Goal: Transaction & Acquisition: Obtain resource

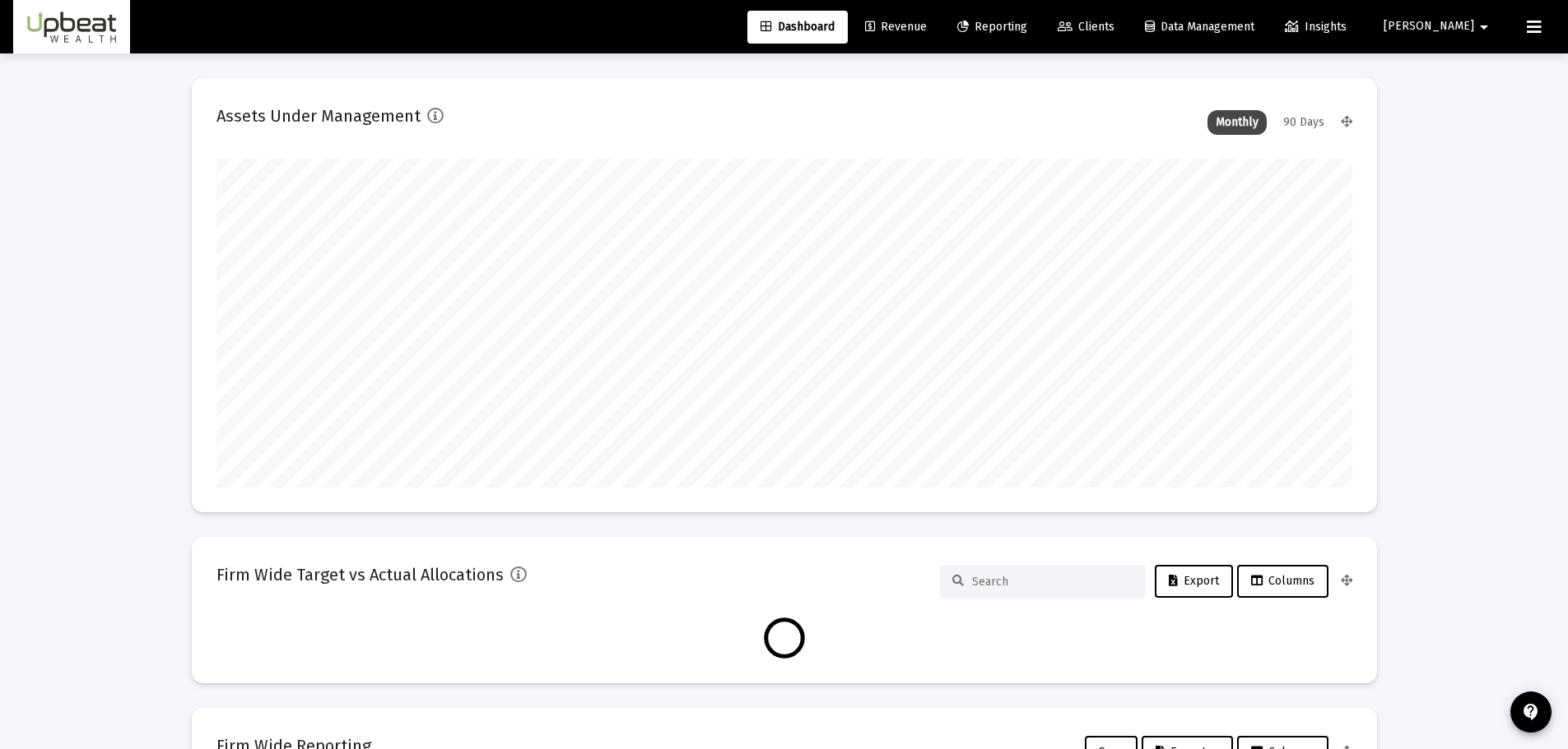
scroll to position [329, 1135]
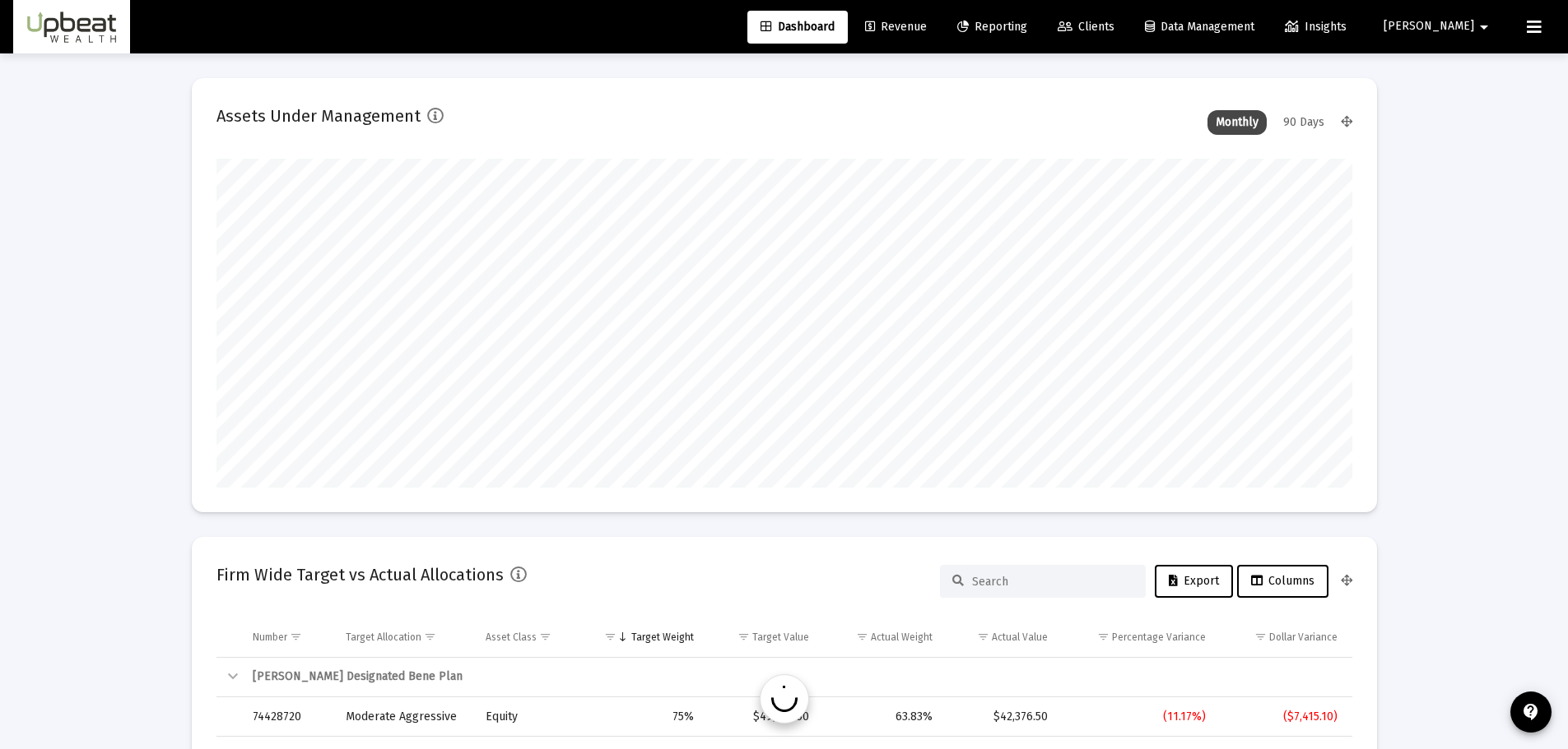
type input "[DATE]"
click at [1115, 26] on span "Clients" at bounding box center [1086, 27] width 57 height 14
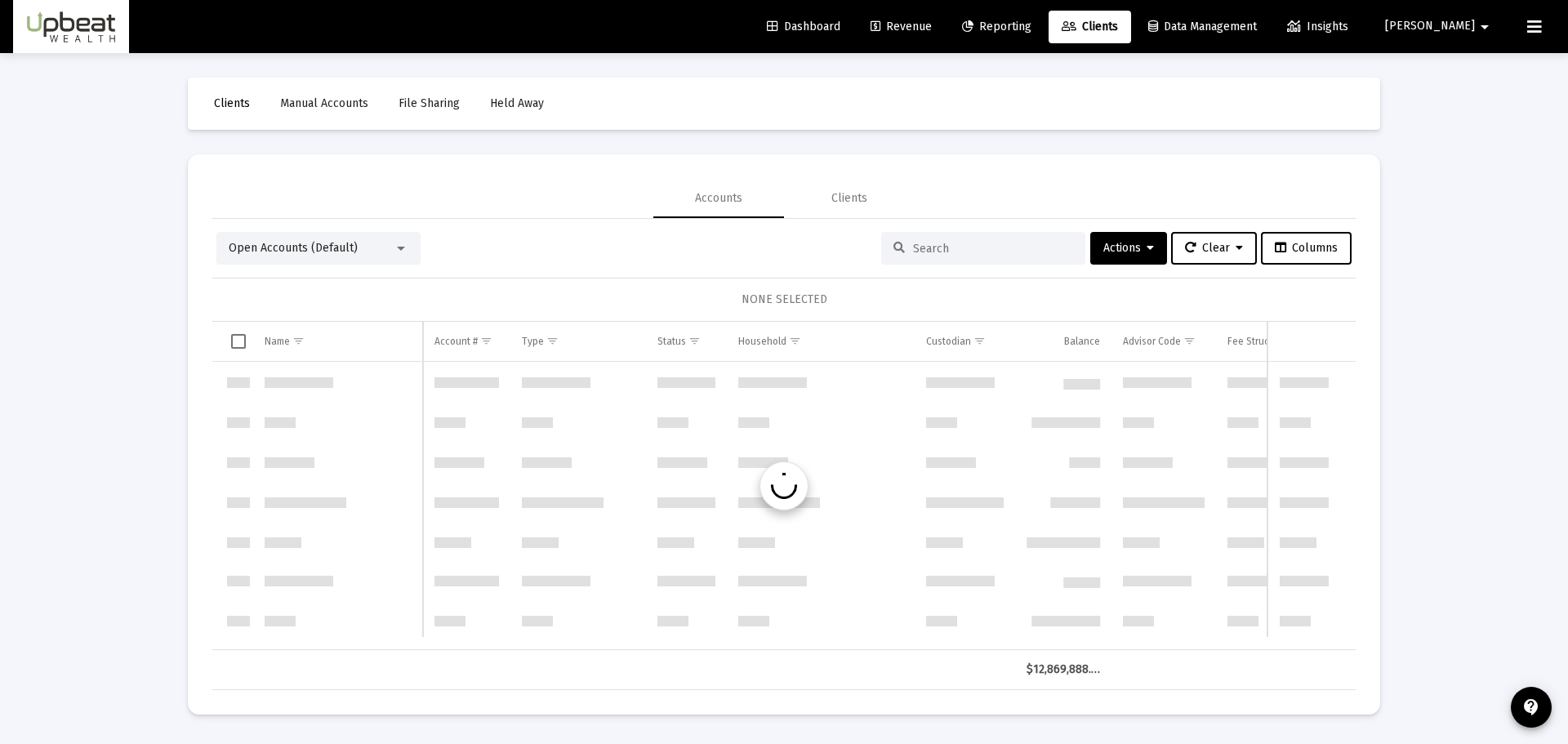
scroll to position [2353, 0]
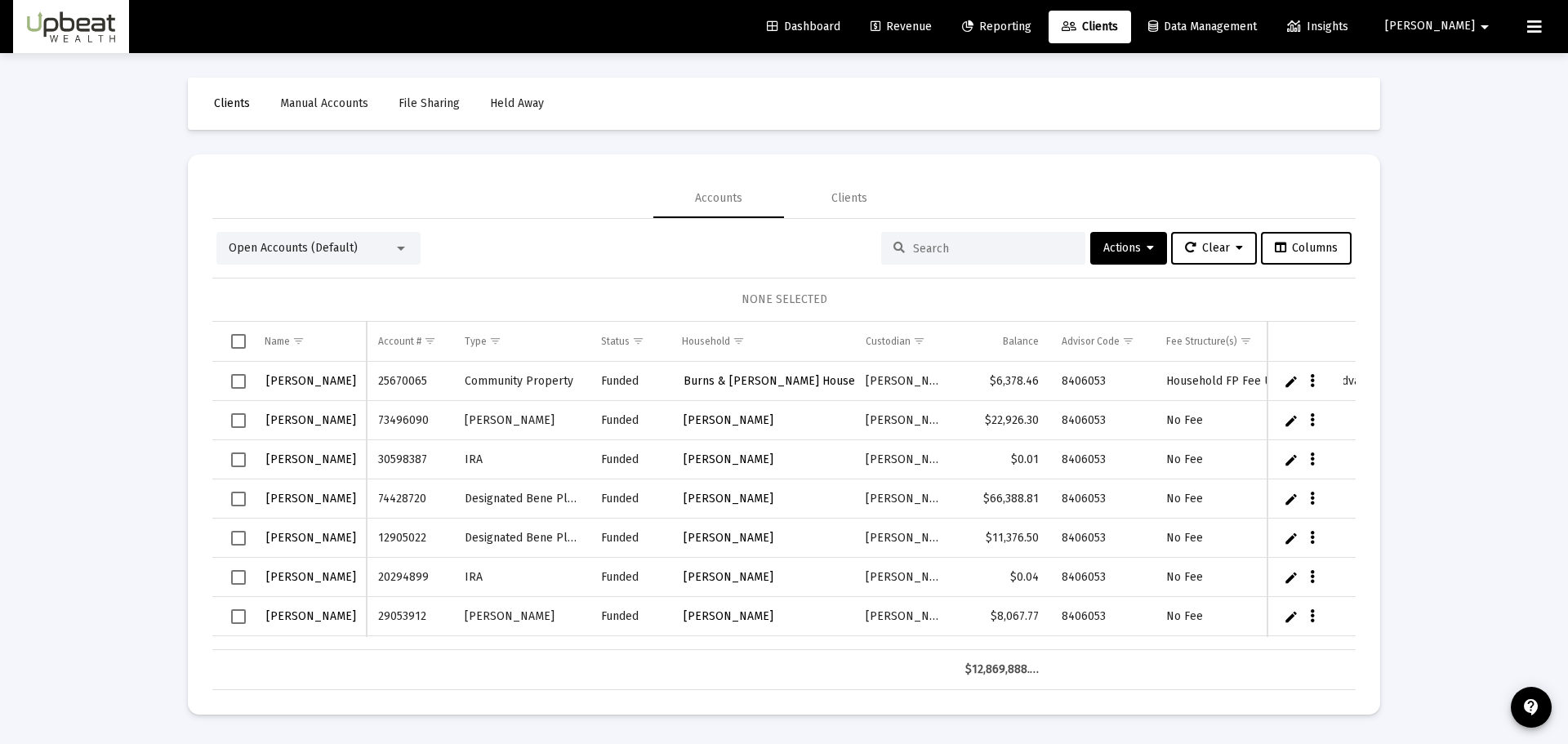
click at [1032, 29] on span "Reporting" at bounding box center [997, 26] width 69 height 14
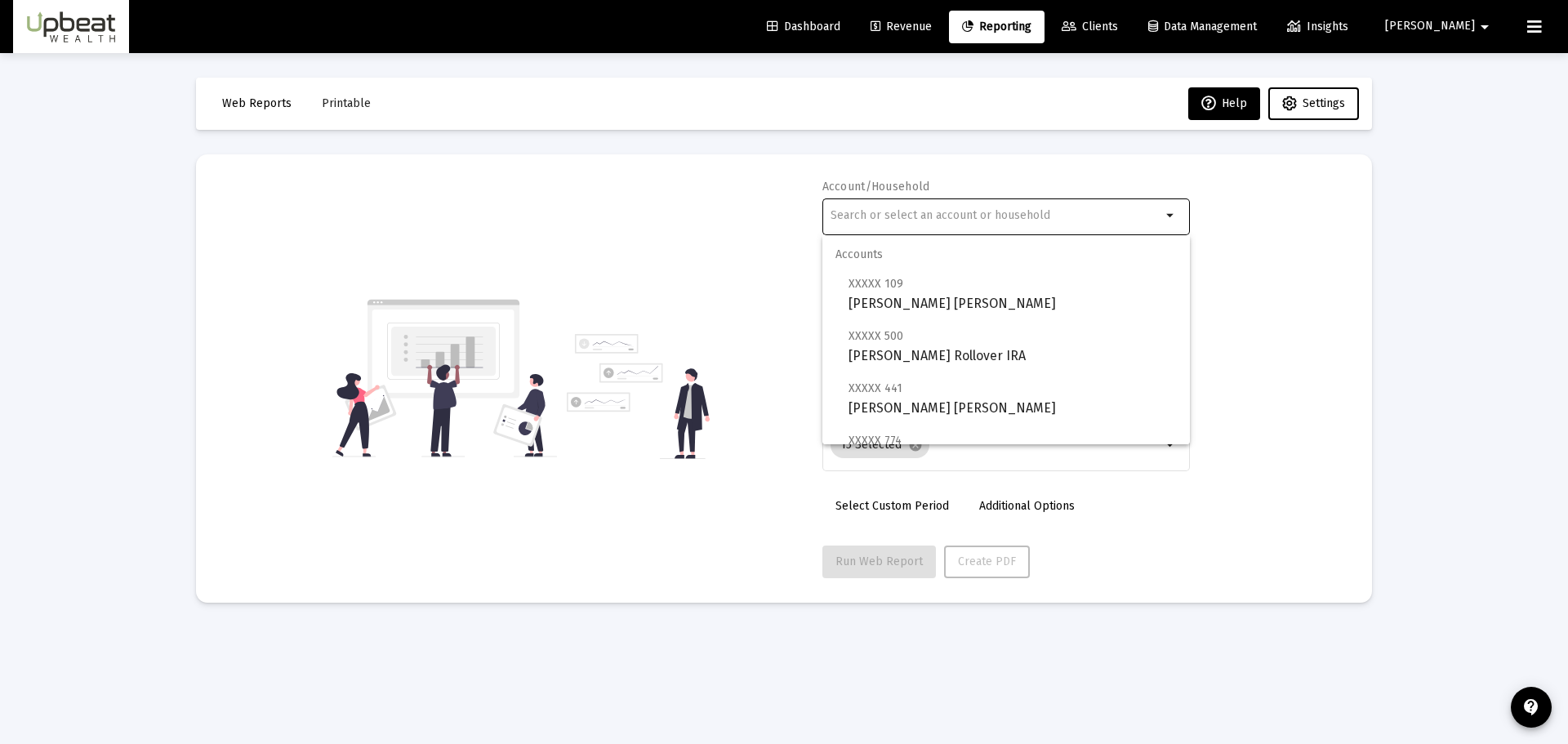
click at [1053, 220] on input "text" at bounding box center [995, 216] width 331 height 13
type input "j"
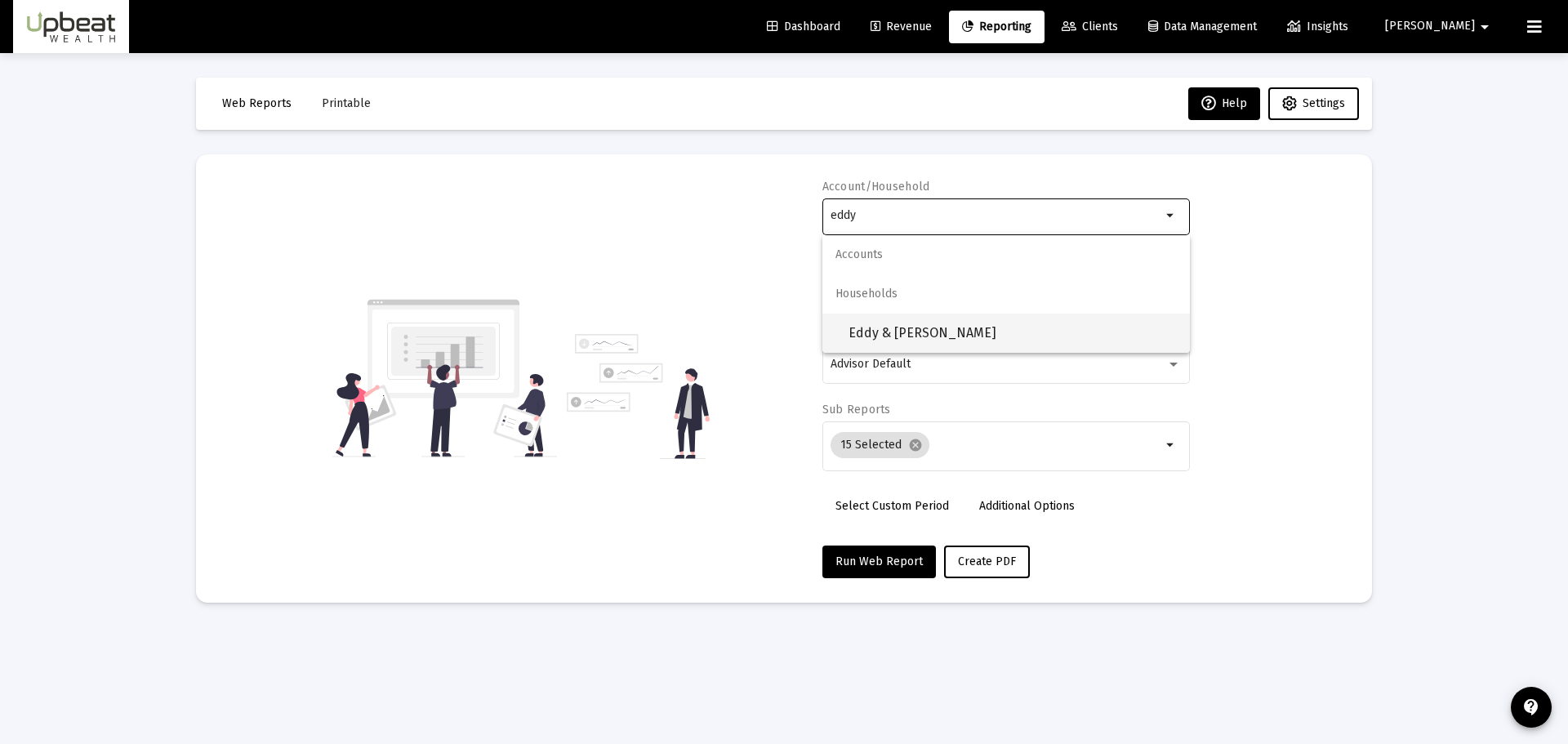
click at [999, 338] on span "Eddy & [PERSON_NAME]" at bounding box center [1013, 333] width 328 height 39
type input "Eddy & [PERSON_NAME]"
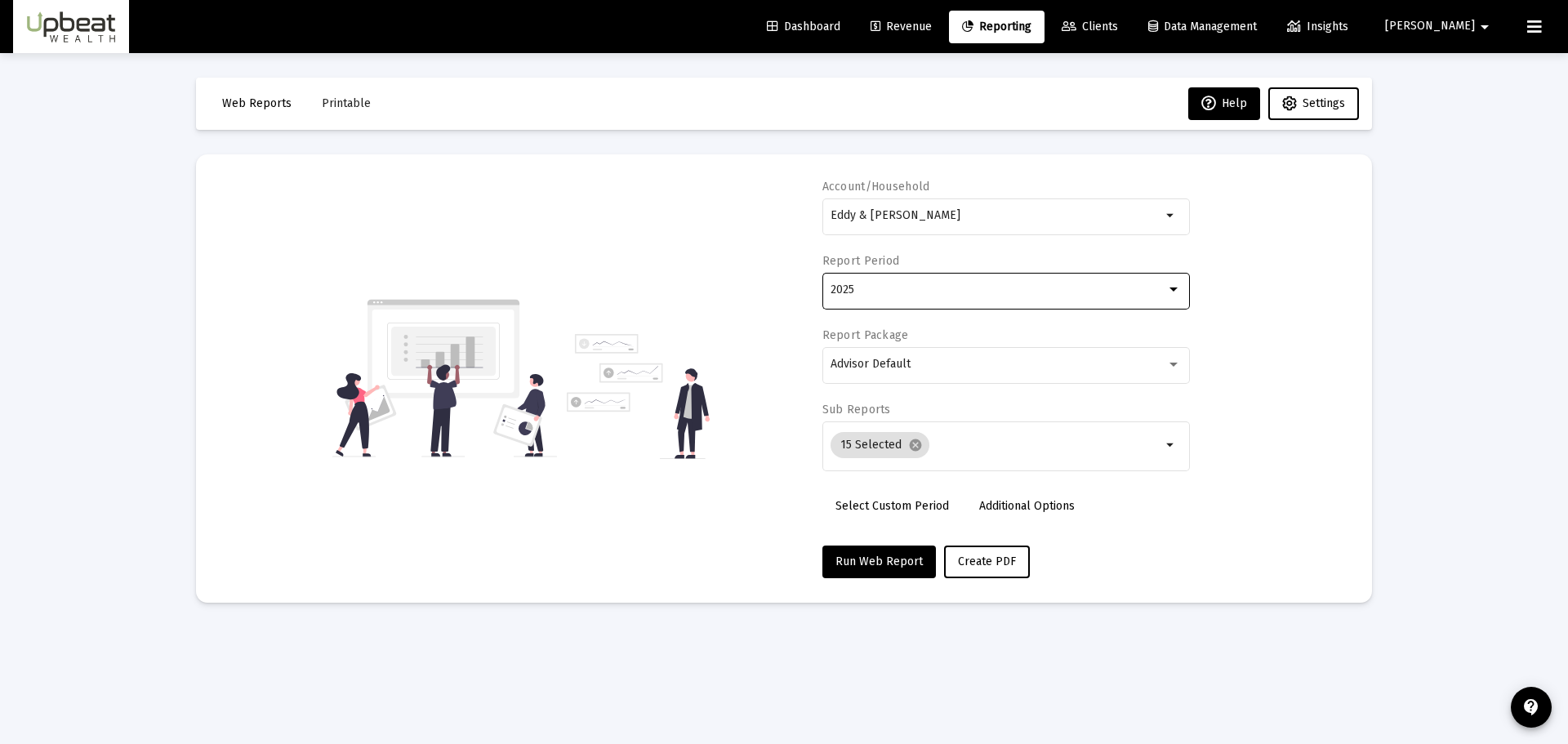
click at [1027, 293] on div "2025" at bounding box center [998, 290] width 336 height 13
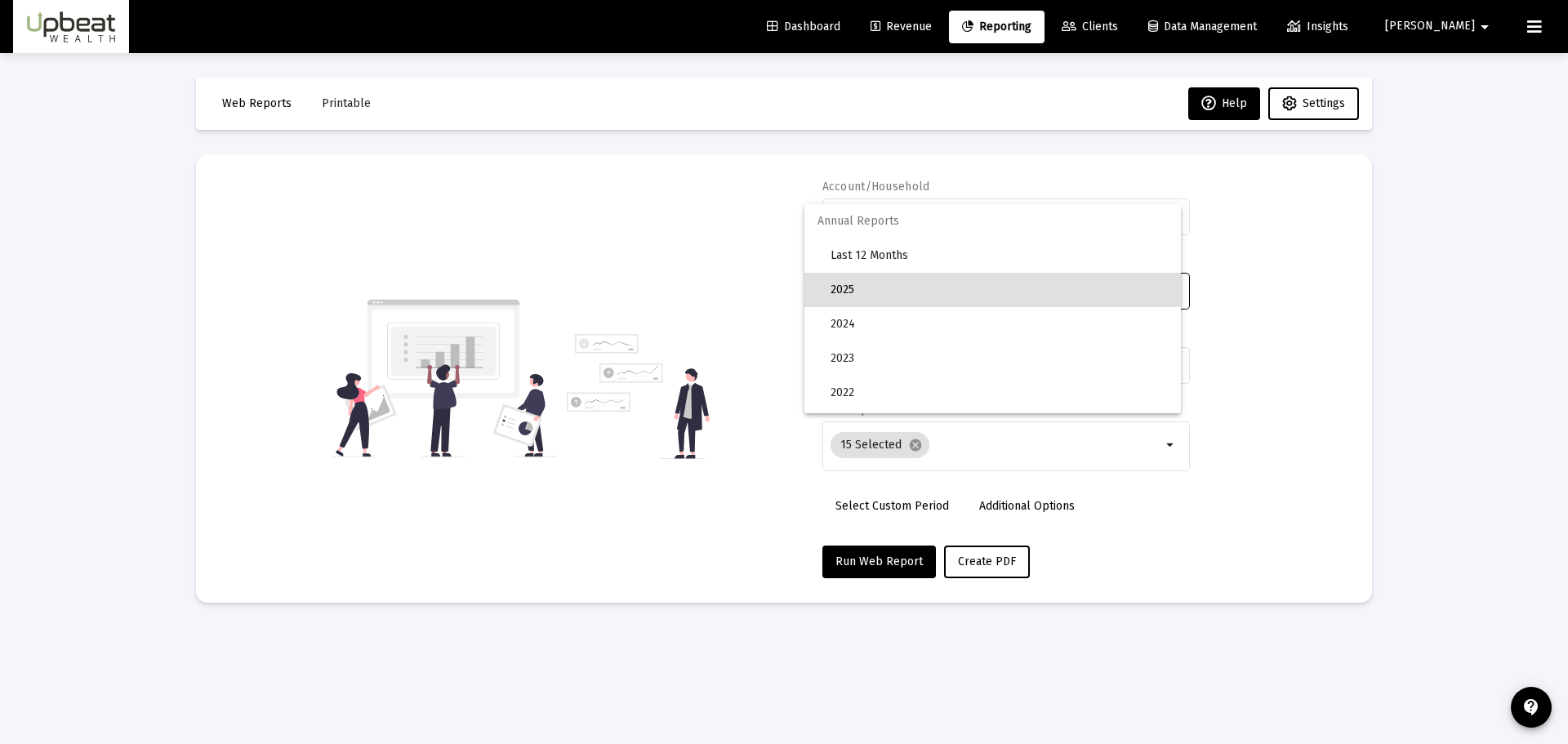
click at [1296, 307] on div at bounding box center [784, 372] width 1568 height 744
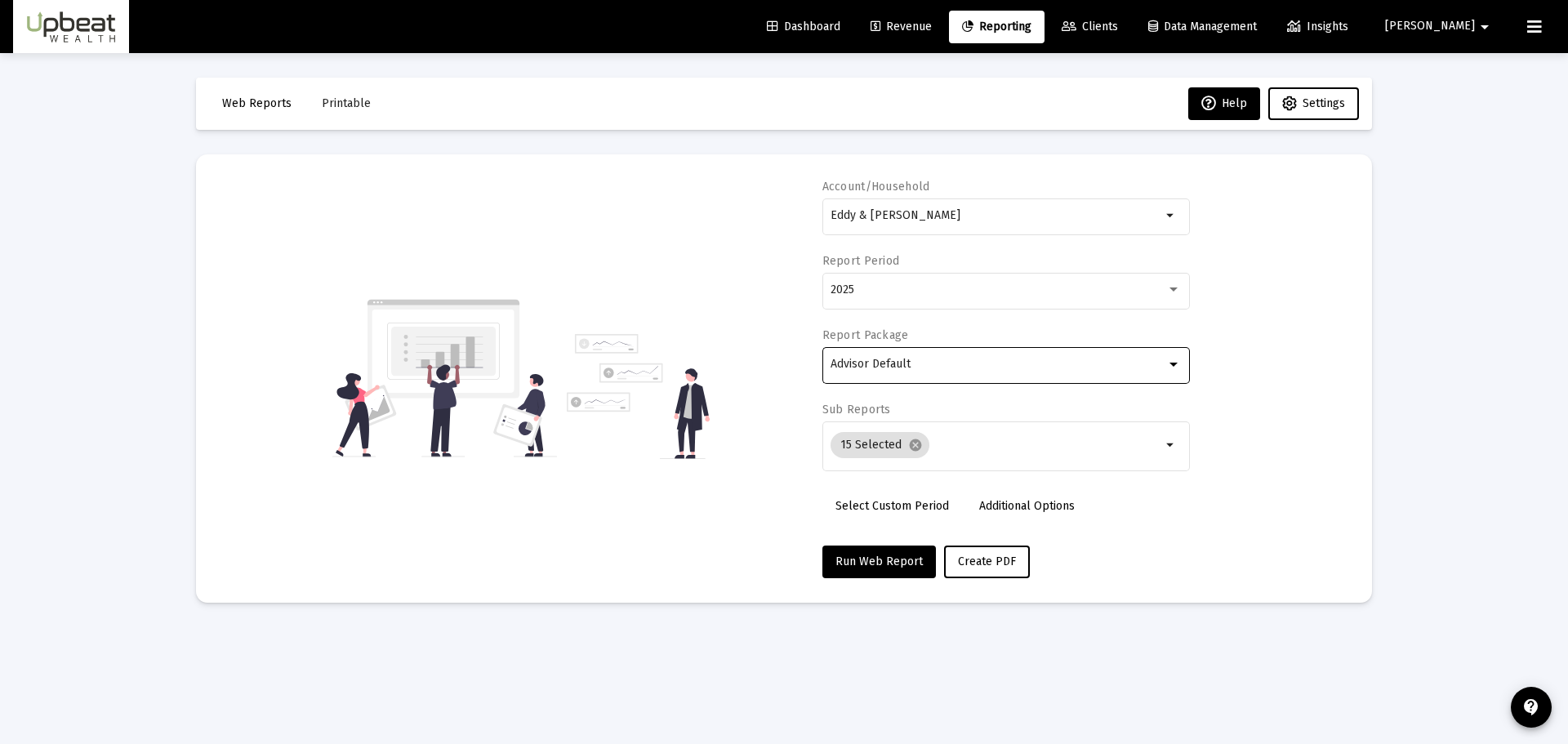
click at [1072, 370] on div "Advisor Default" at bounding box center [998, 364] width 336 height 13
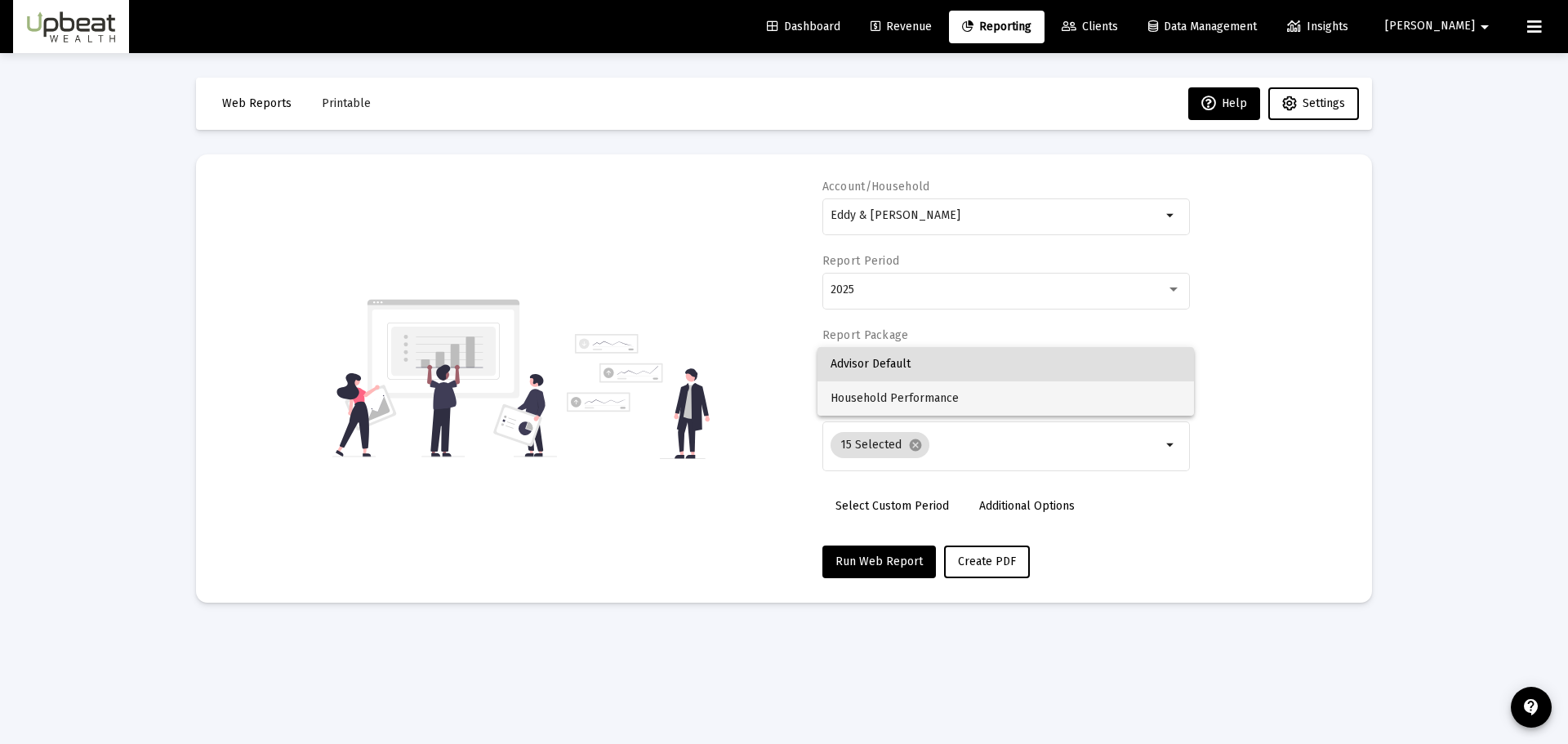
click at [1028, 406] on span "Household Performance" at bounding box center [1005, 399] width 350 height 35
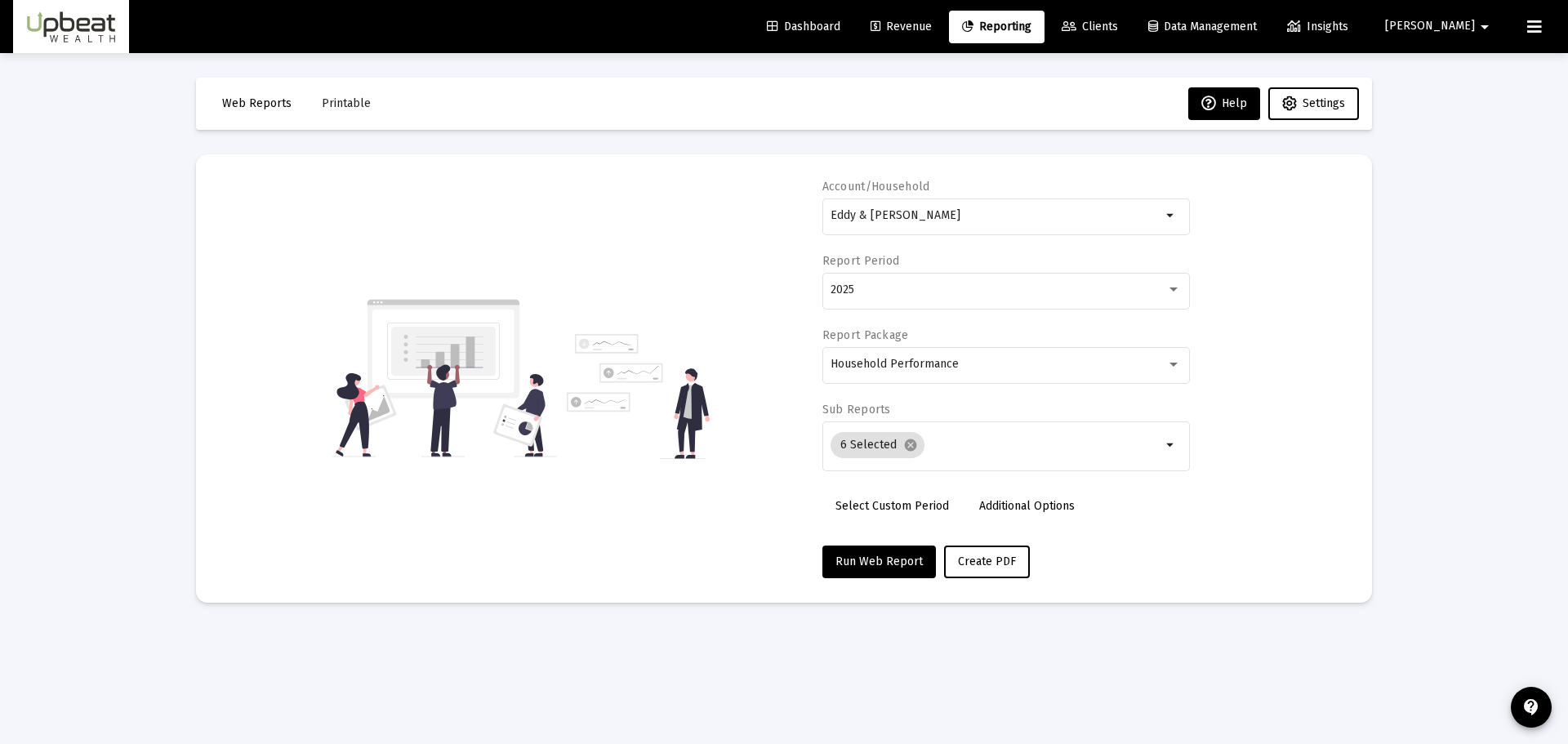
click at [896, 595] on mat-card "Account/Household Eddy & [PERSON_NAME] Household arrow_drop_down Report Period …" at bounding box center [783, 378] width 1176 height 448
click at [988, 556] on span "Create PDF" at bounding box center [987, 562] width 58 height 14
click at [346, 107] on span "Printable" at bounding box center [346, 103] width 49 height 14
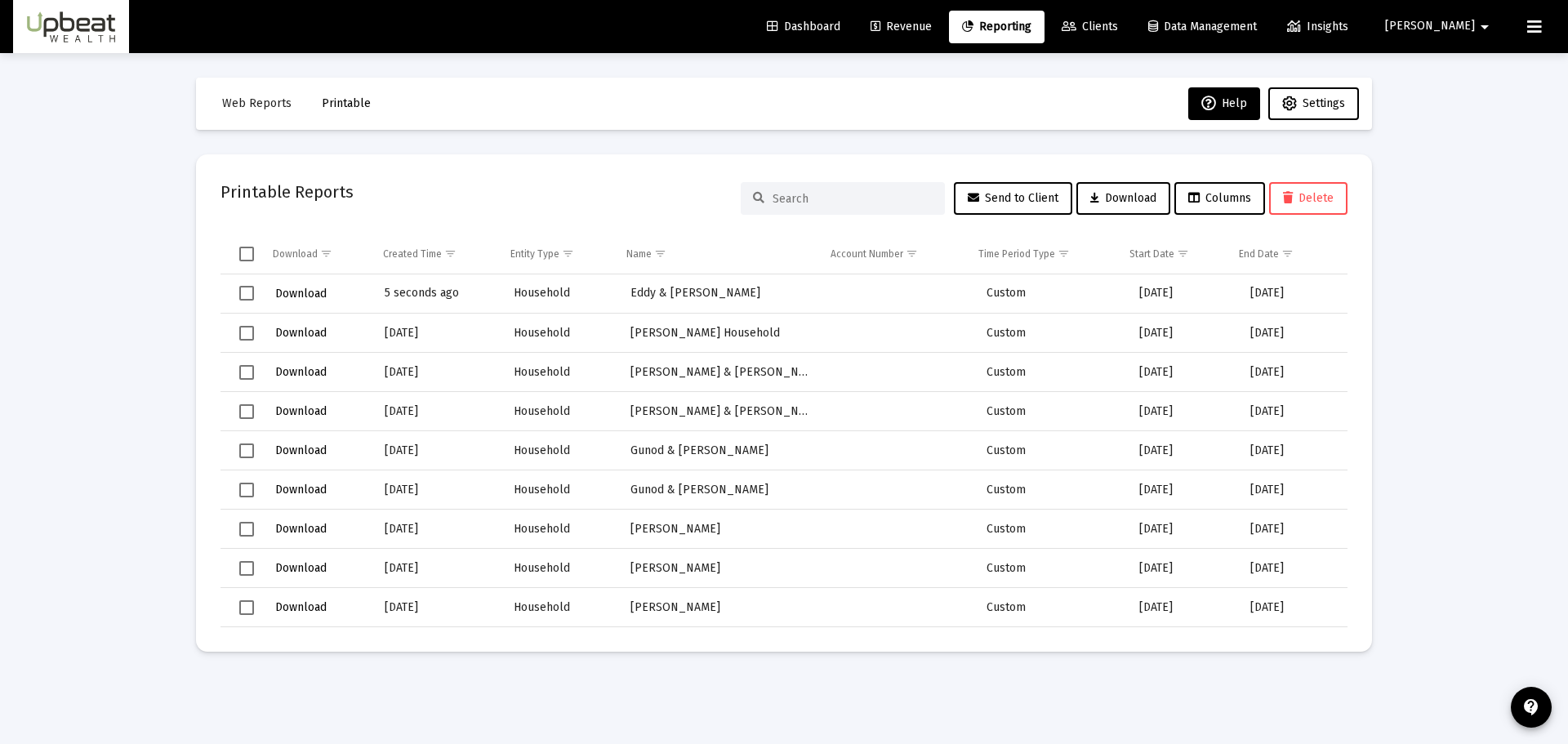
click at [300, 288] on span "Download" at bounding box center [300, 293] width 51 height 14
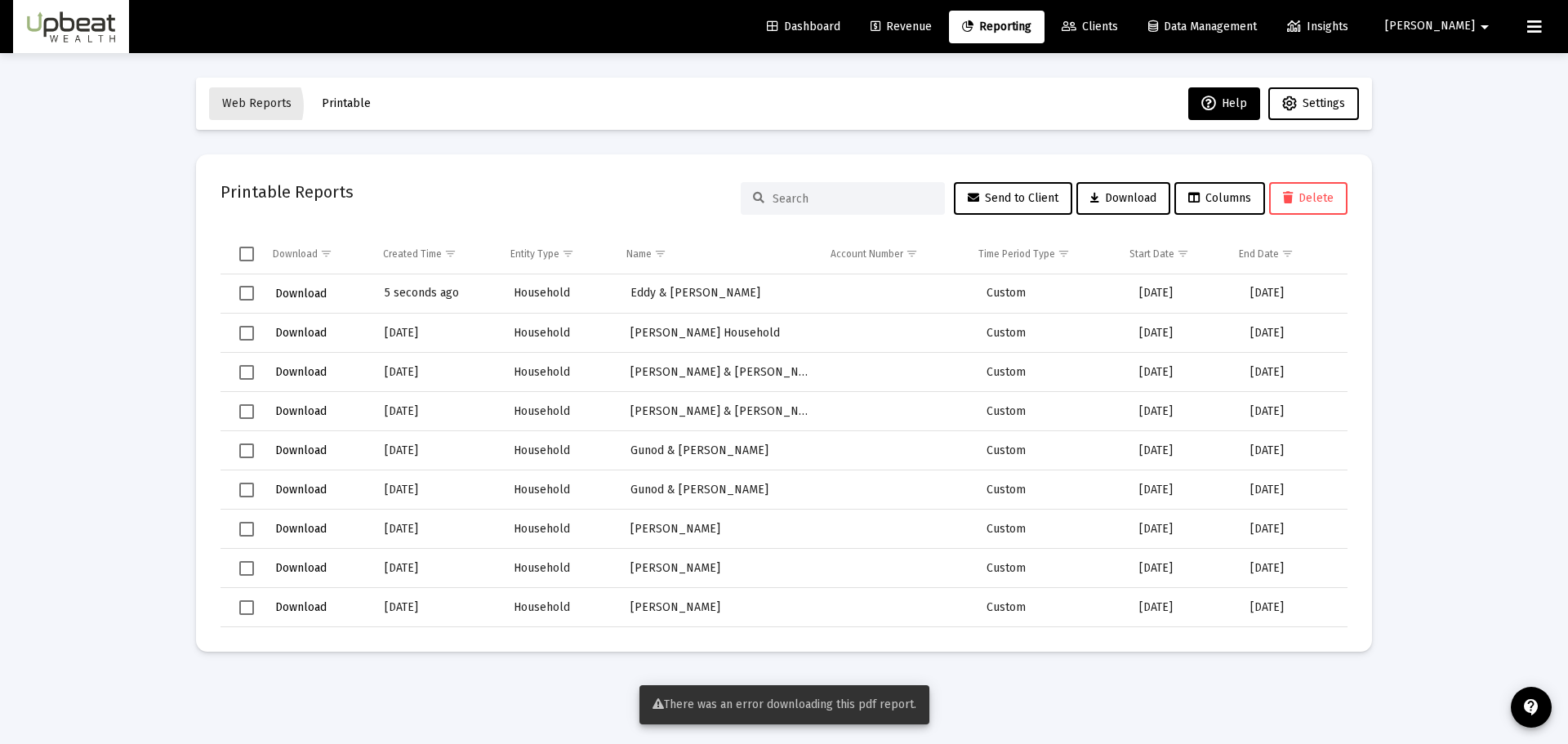
click at [244, 107] on span "Web Reports" at bounding box center [257, 103] width 69 height 14
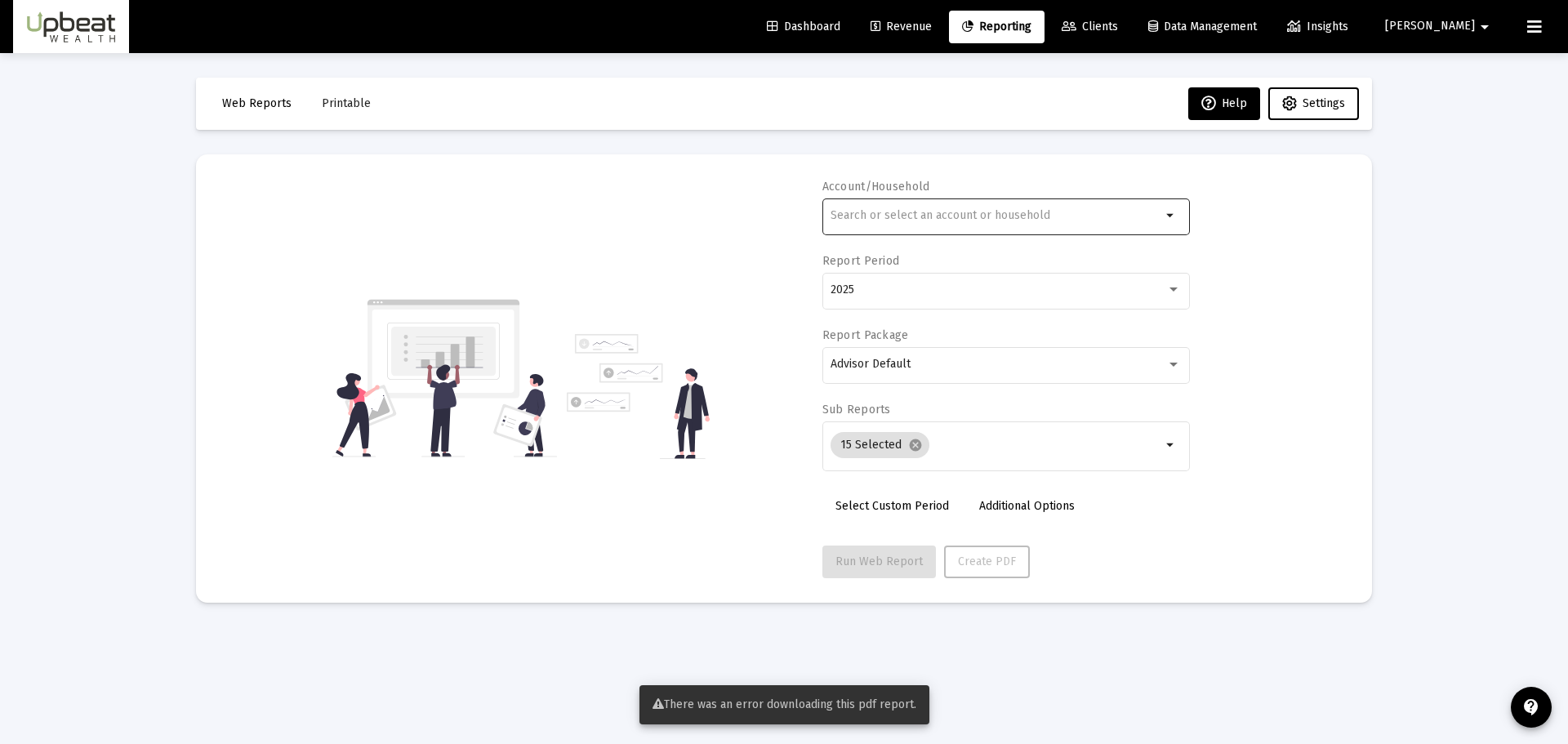
click at [987, 222] on div at bounding box center [995, 215] width 331 height 40
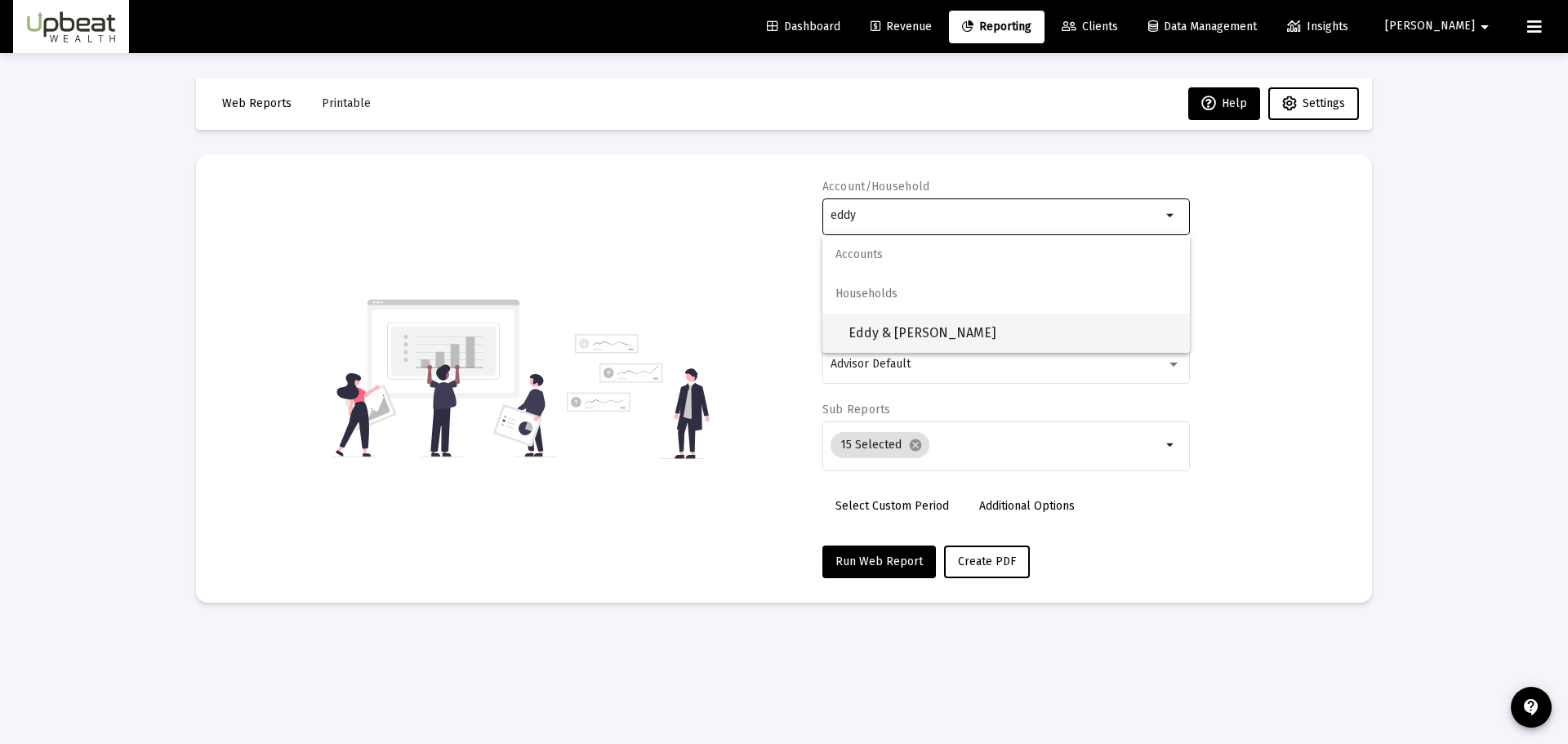
click at [917, 332] on span "Eddy & [PERSON_NAME]" at bounding box center [1013, 333] width 328 height 39
type input "Eddy & [PERSON_NAME]"
click at [888, 359] on span "Advisor Default" at bounding box center [870, 363] width 80 height 14
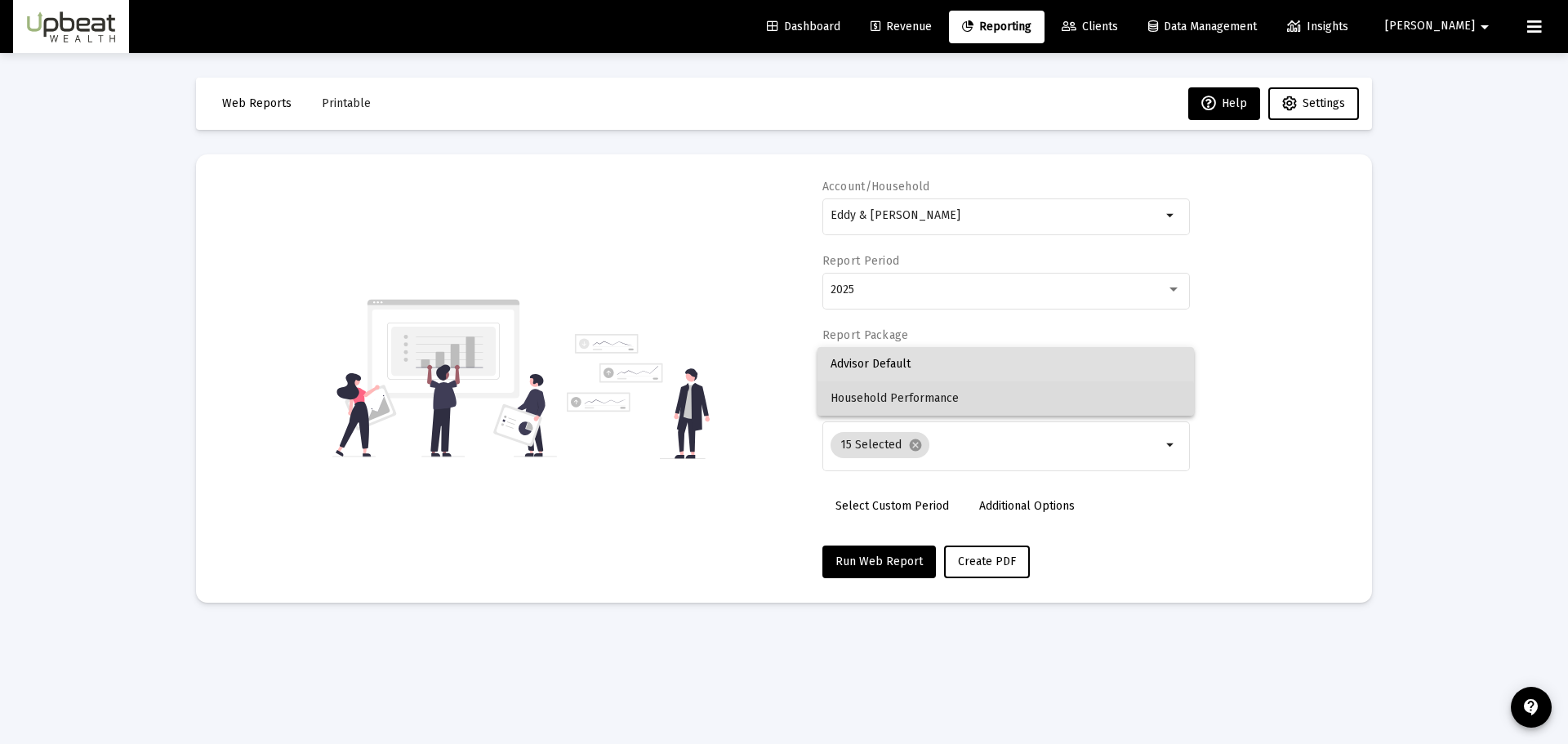
click at [893, 405] on span "Household Performance" at bounding box center [1005, 399] width 350 height 35
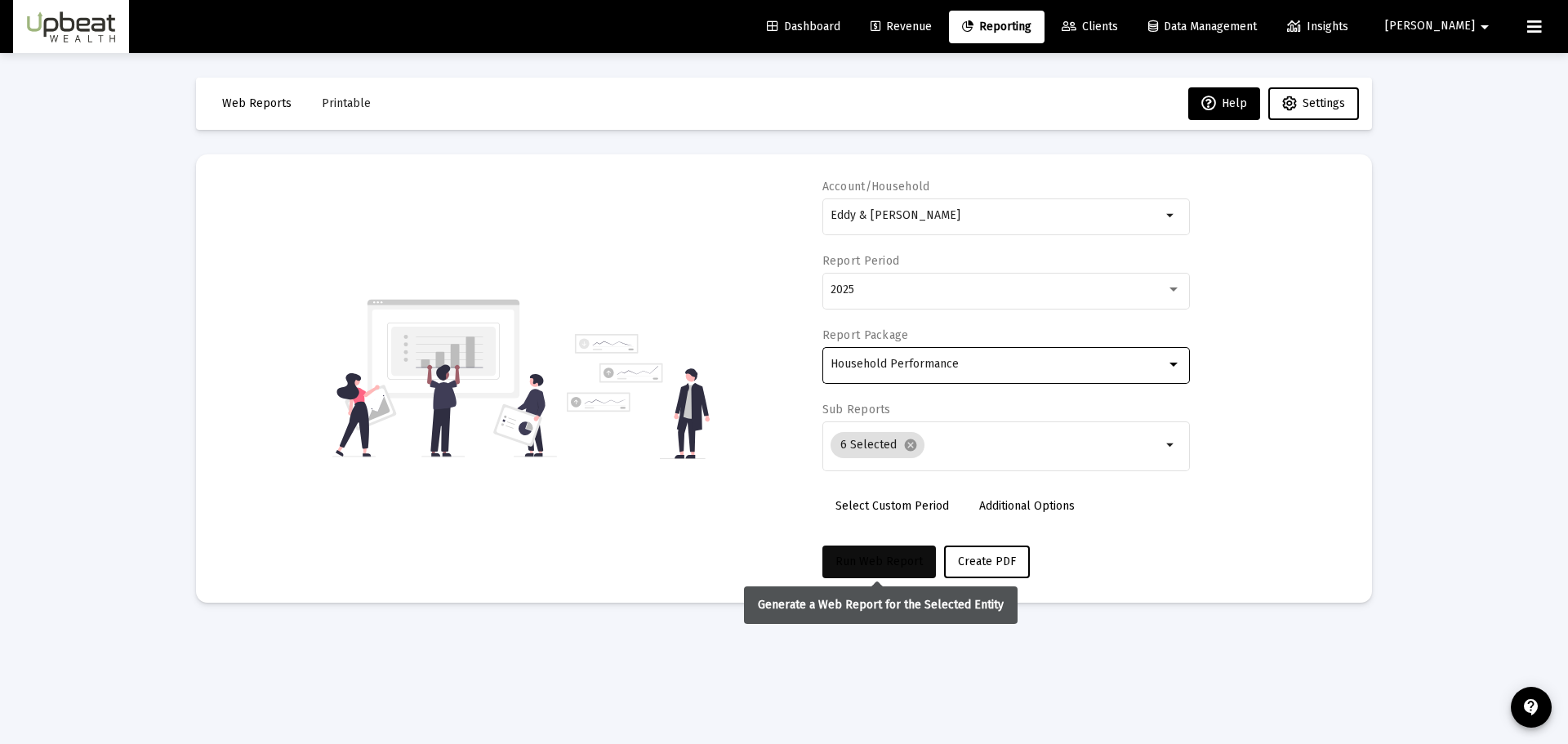
click at [881, 559] on span "Run Web Report" at bounding box center [879, 562] width 87 height 14
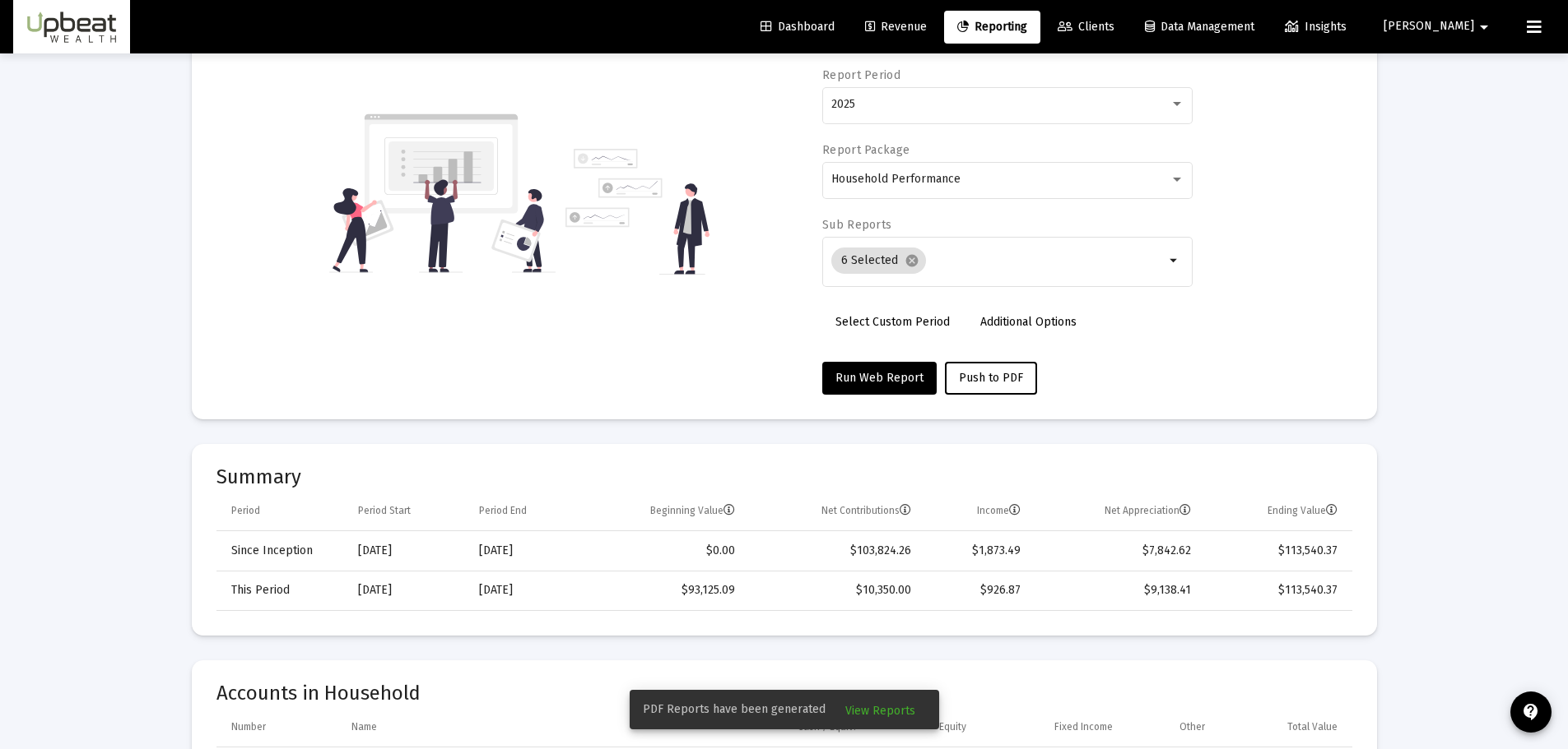
scroll to position [82, 0]
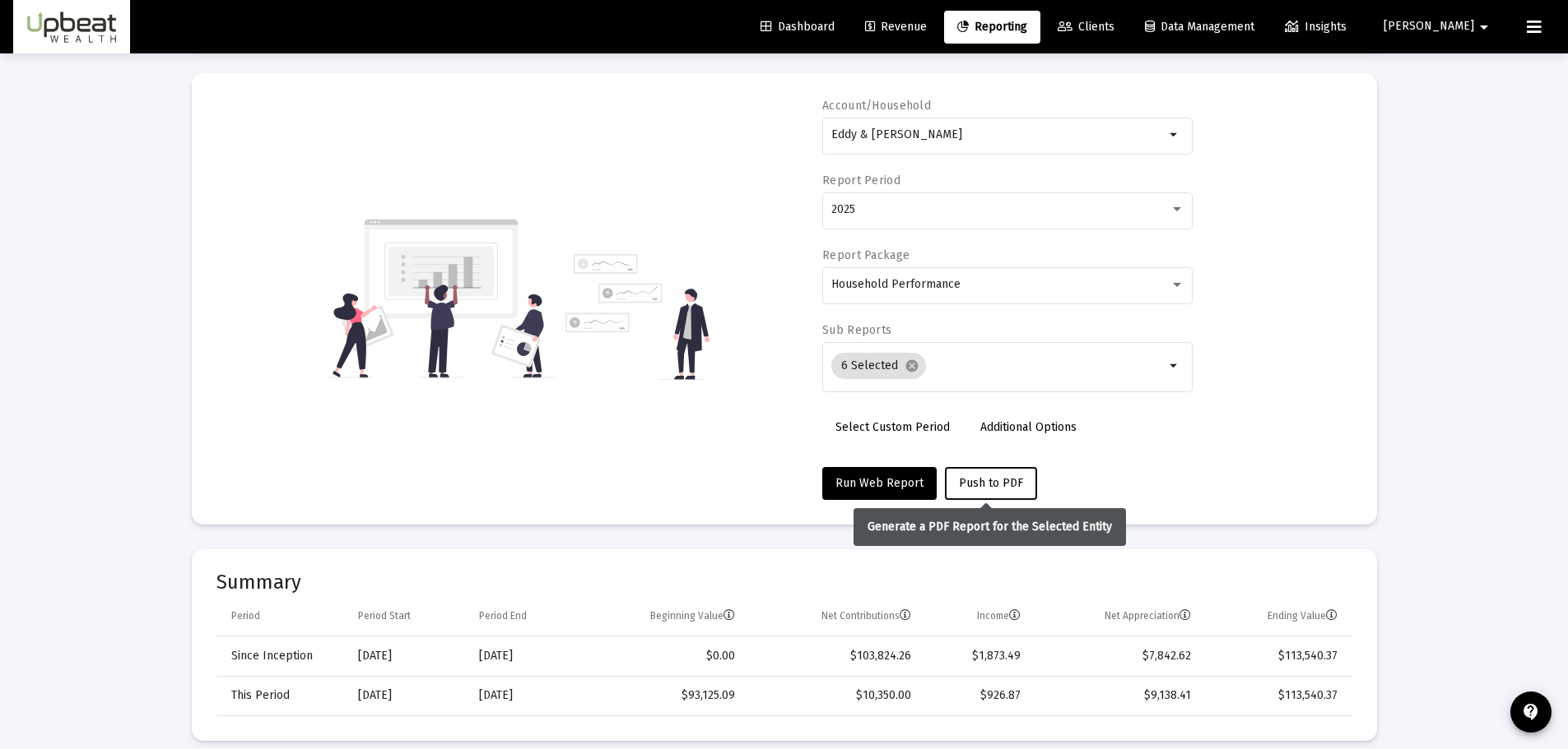
click at [989, 489] on span "Push to PDF" at bounding box center [991, 483] width 64 height 14
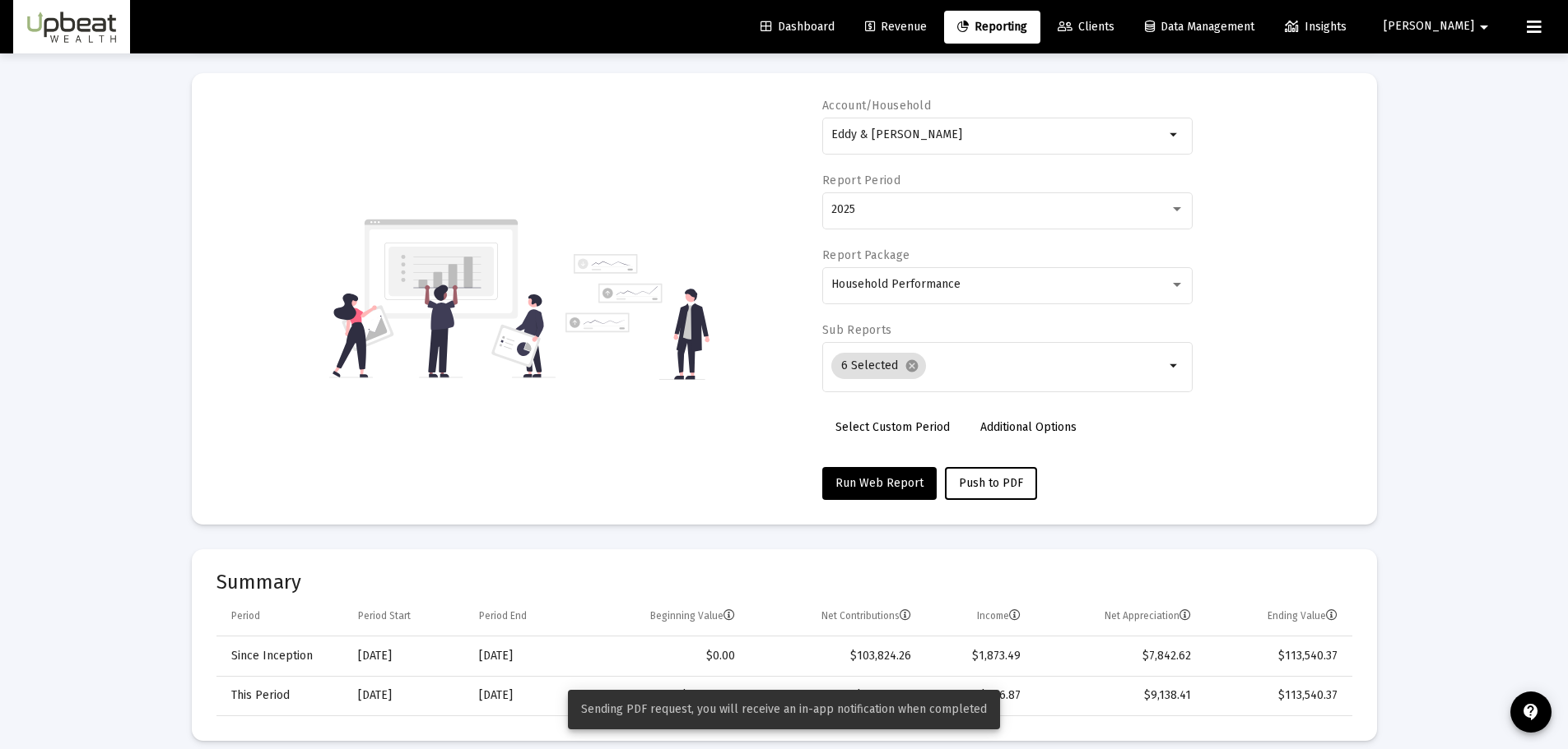
scroll to position [0, 0]
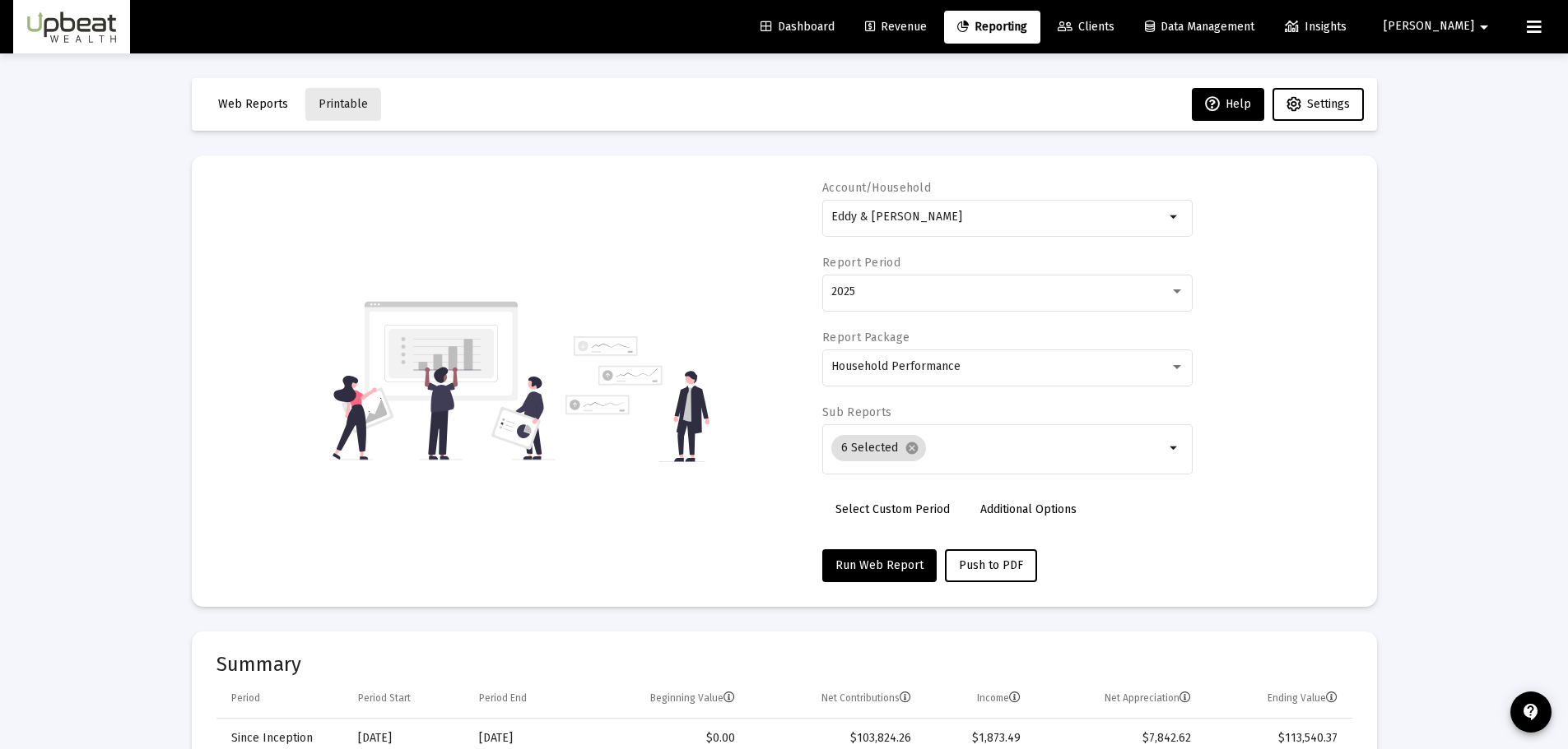
click at [333, 106] on span "Printable" at bounding box center [343, 104] width 49 height 14
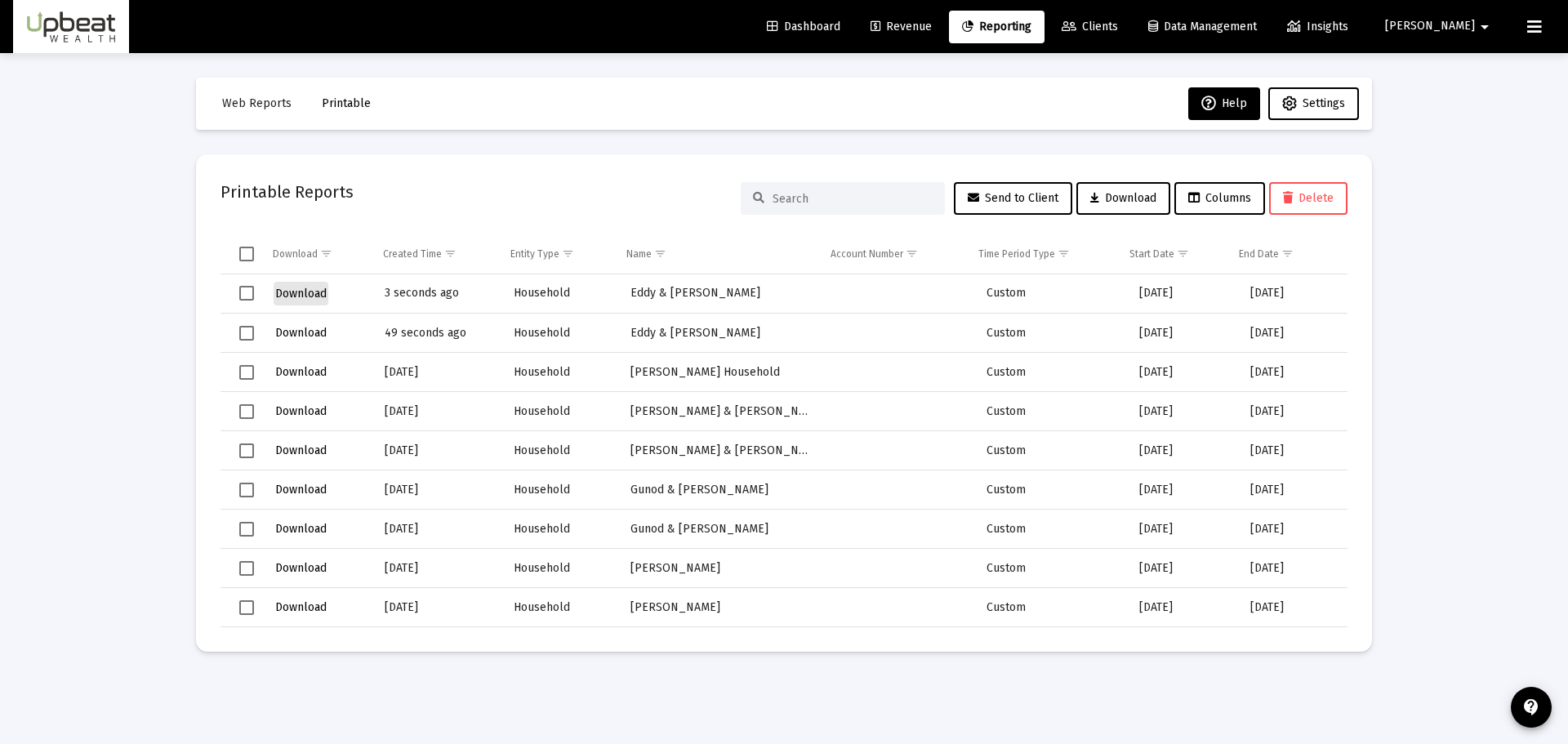
click at [308, 291] on span "Download" at bounding box center [300, 293] width 51 height 14
click at [695, 64] on div "Web Reports Printable Help Settings Printable Reports Send to Client Download C…" at bounding box center [784, 364] width 1225 height 623
click at [1032, 24] on span "Reporting" at bounding box center [997, 26] width 69 height 14
